Goal: Navigation & Orientation: Find specific page/section

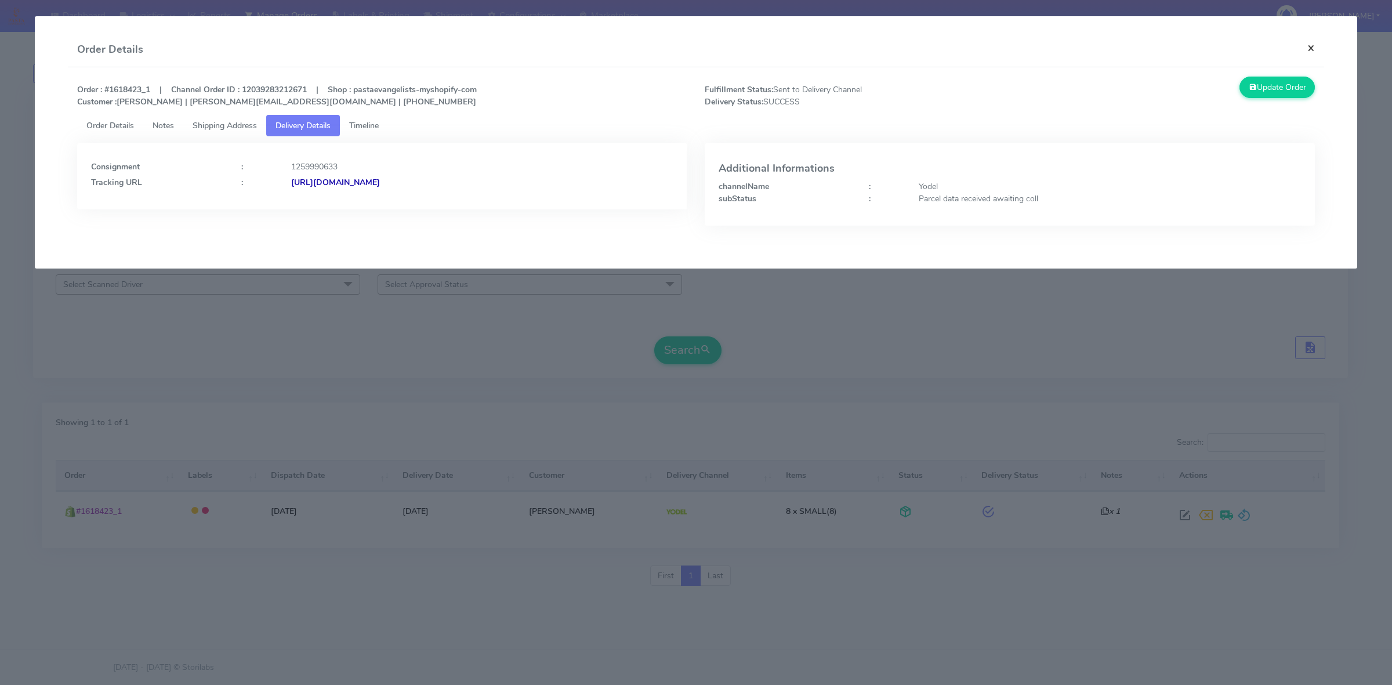
click at [1315, 41] on button "×" at bounding box center [1311, 47] width 26 height 31
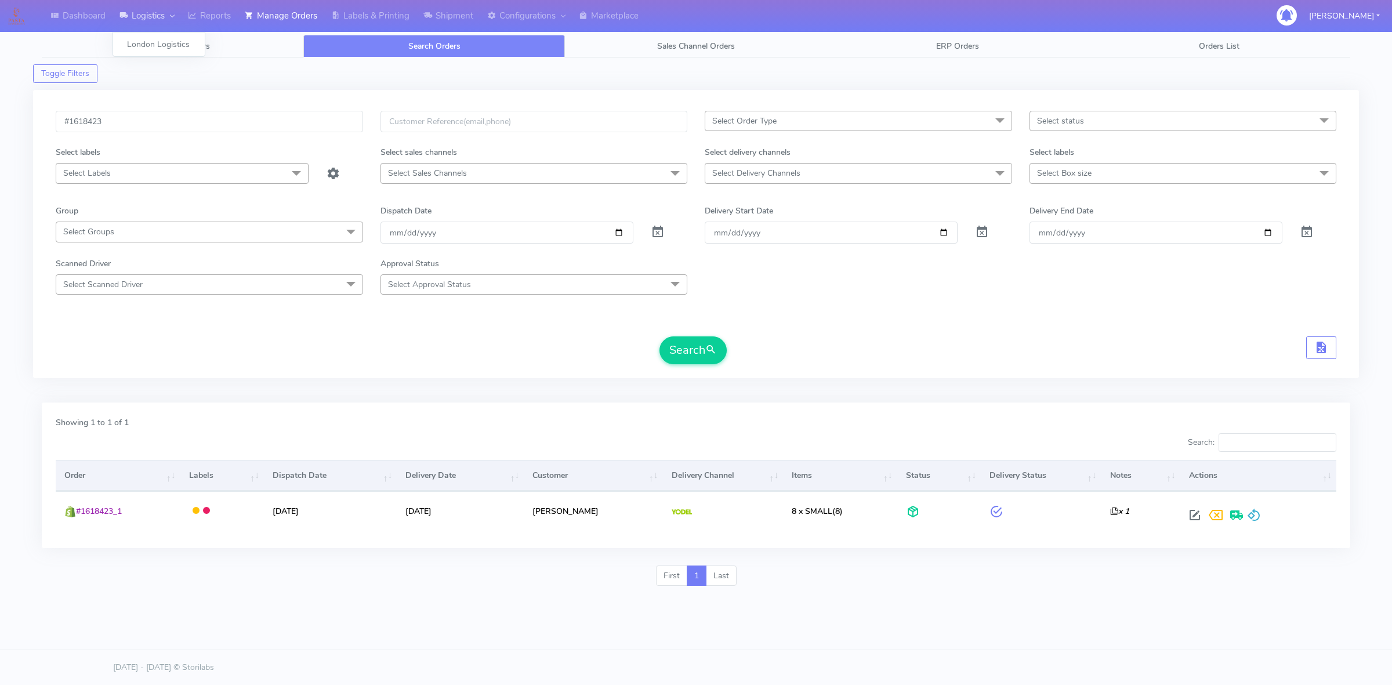
click at [138, 19] on link "Logistics" at bounding box center [147, 16] width 68 height 32
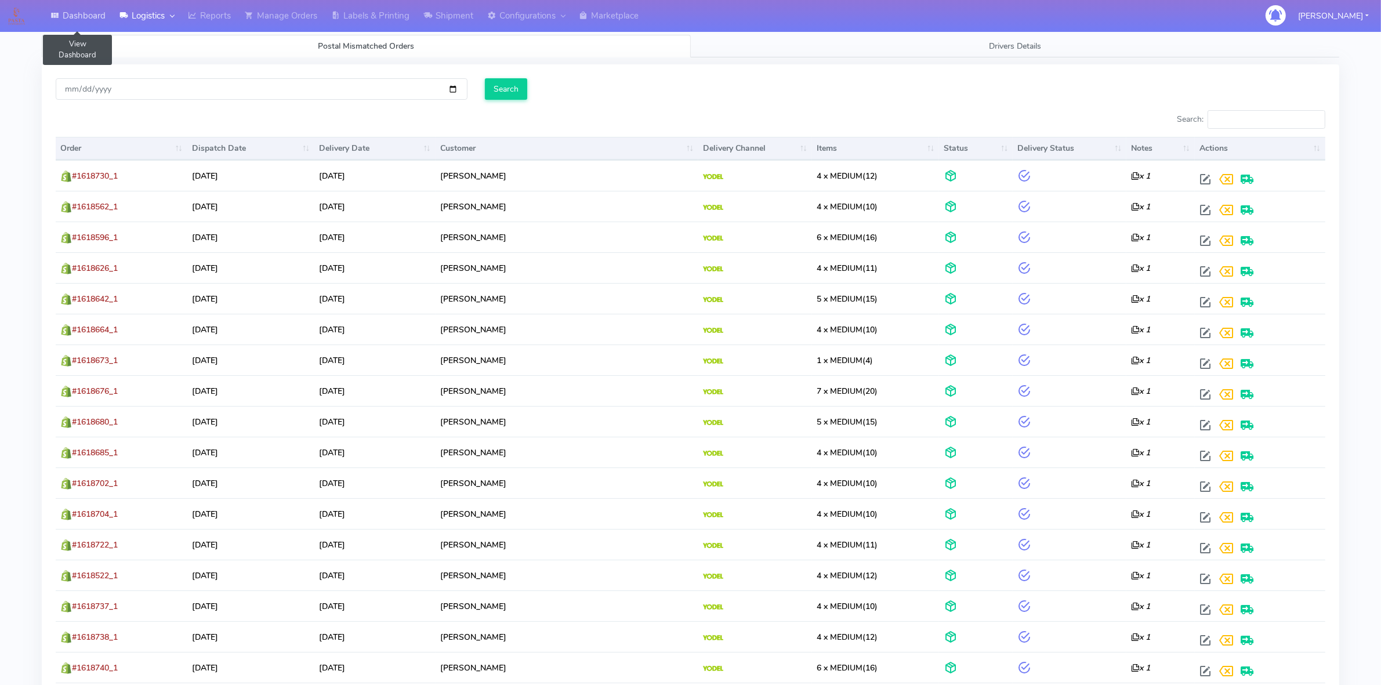
click at [87, 20] on link "Dashboard" at bounding box center [78, 16] width 69 height 32
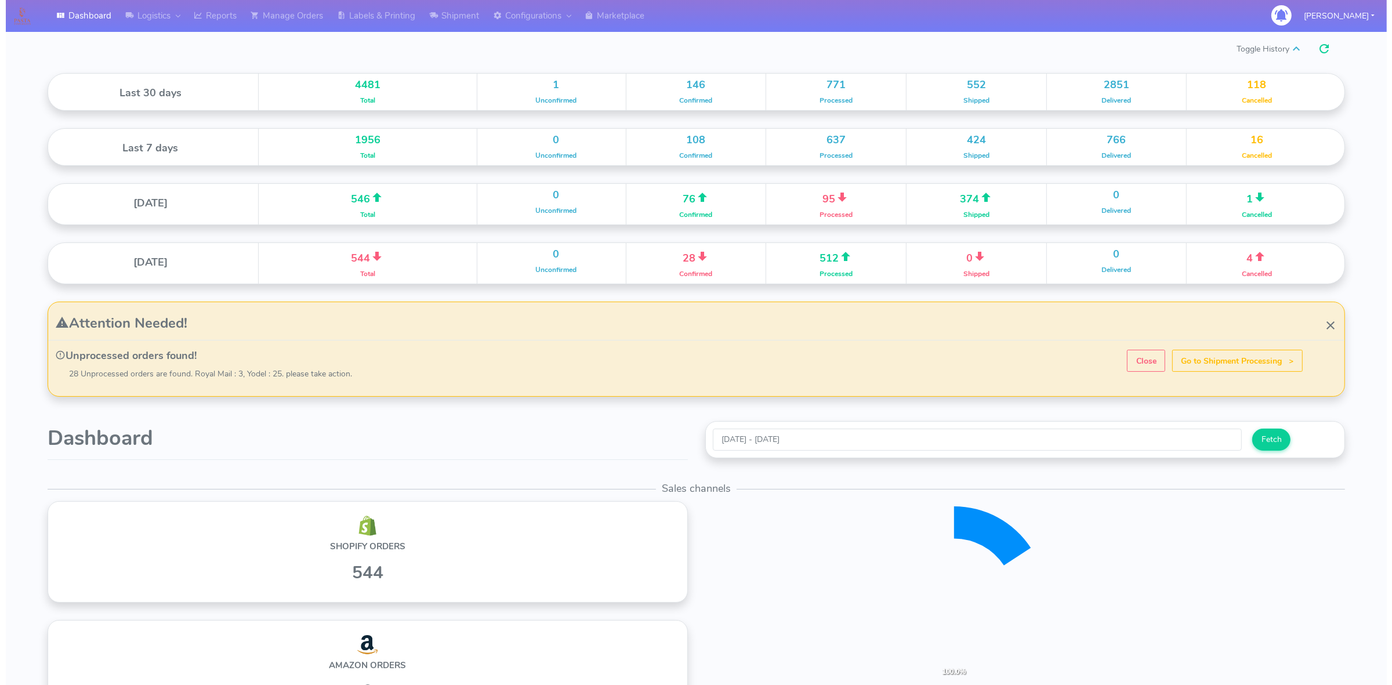
scroll to position [204, 647]
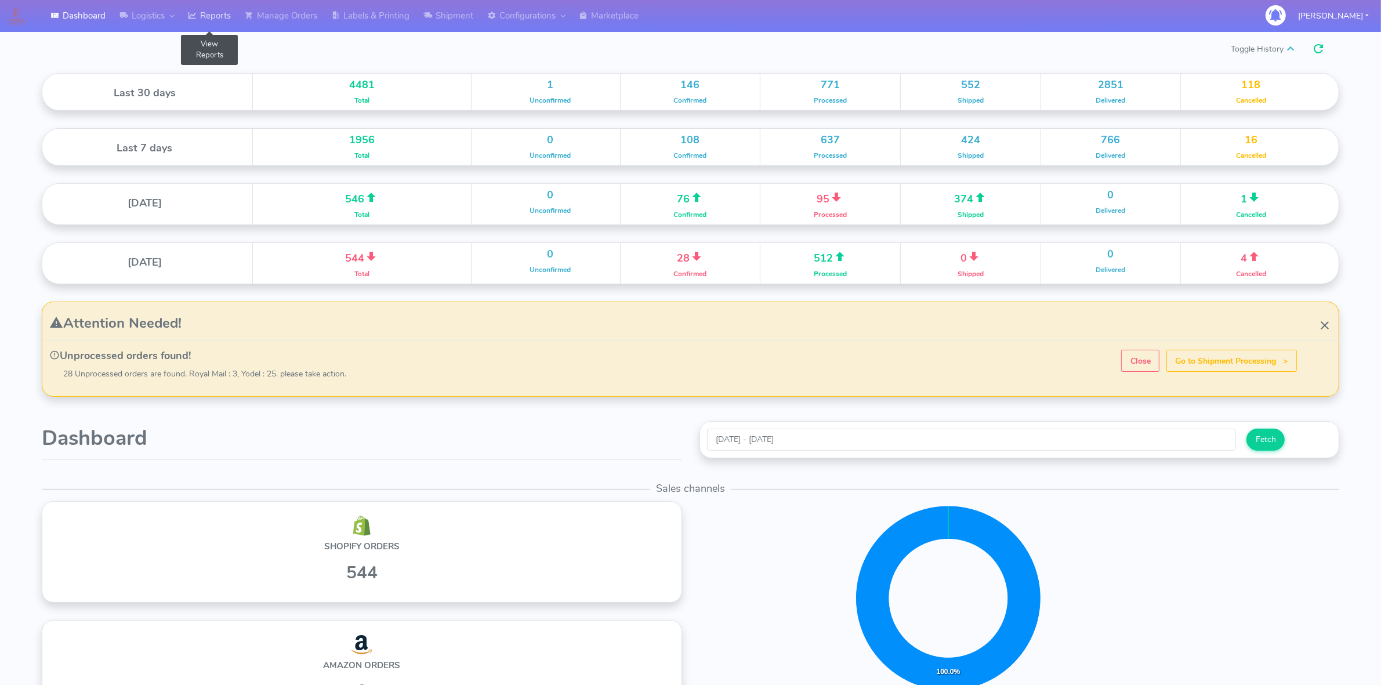
click at [220, 21] on link "Reports" at bounding box center [209, 16] width 57 height 32
